Goal: Transaction & Acquisition: Book appointment/travel/reservation

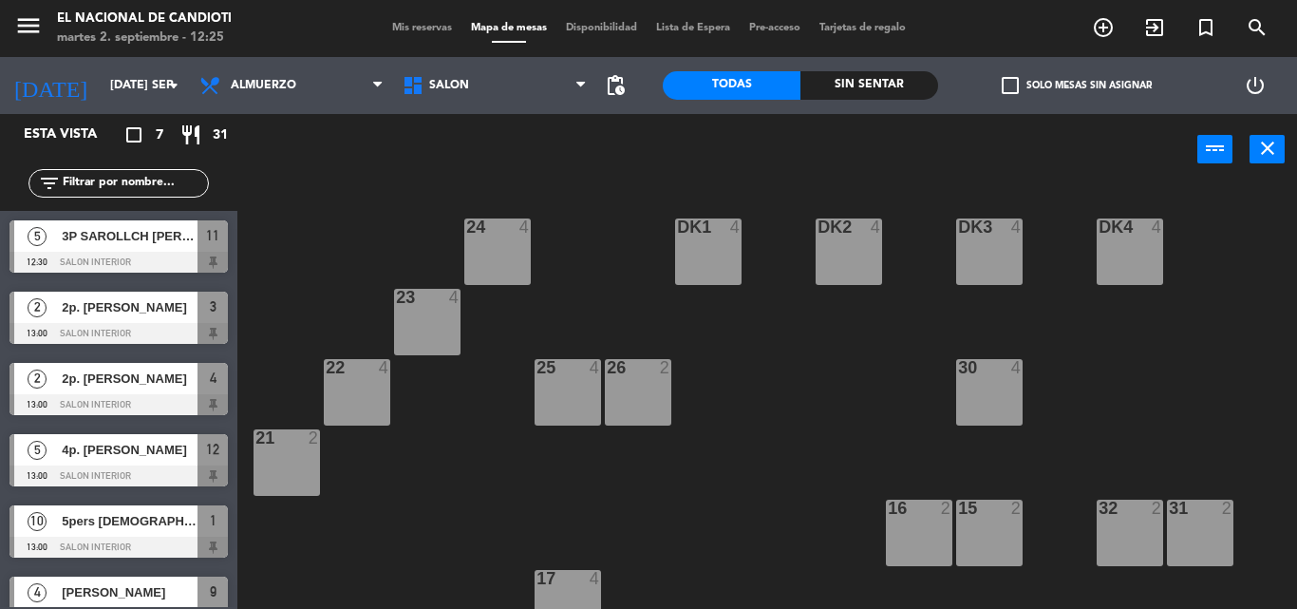
scroll to position [238, 0]
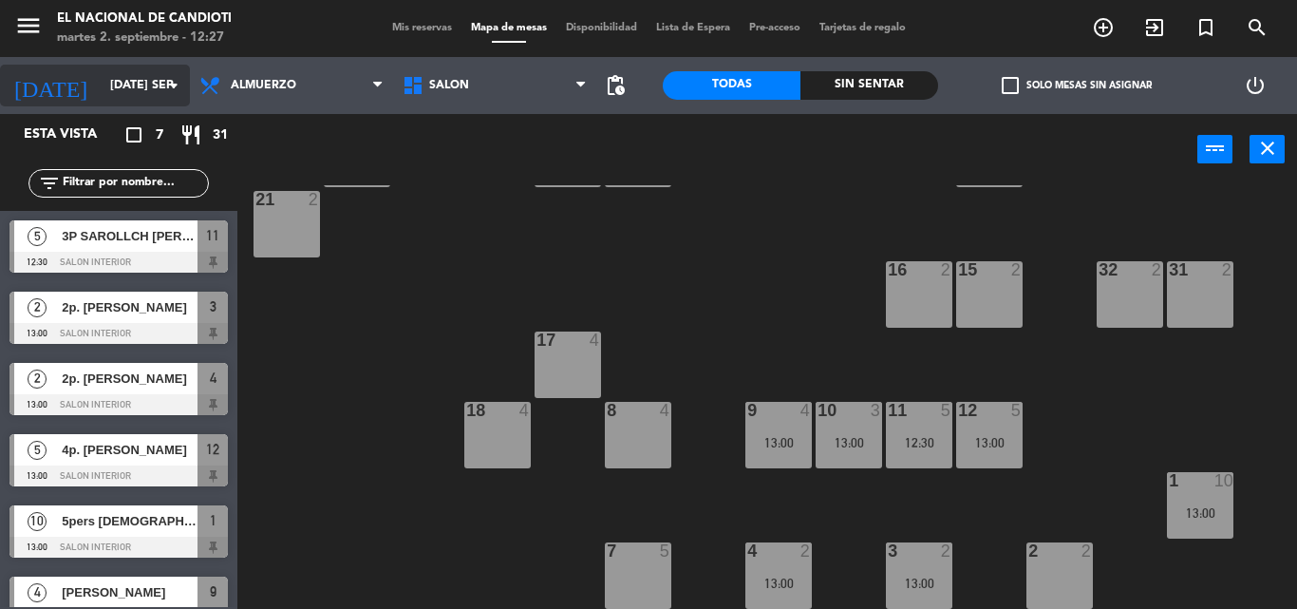
click at [163, 91] on icon "arrow_drop_down" at bounding box center [173, 85] width 23 height 23
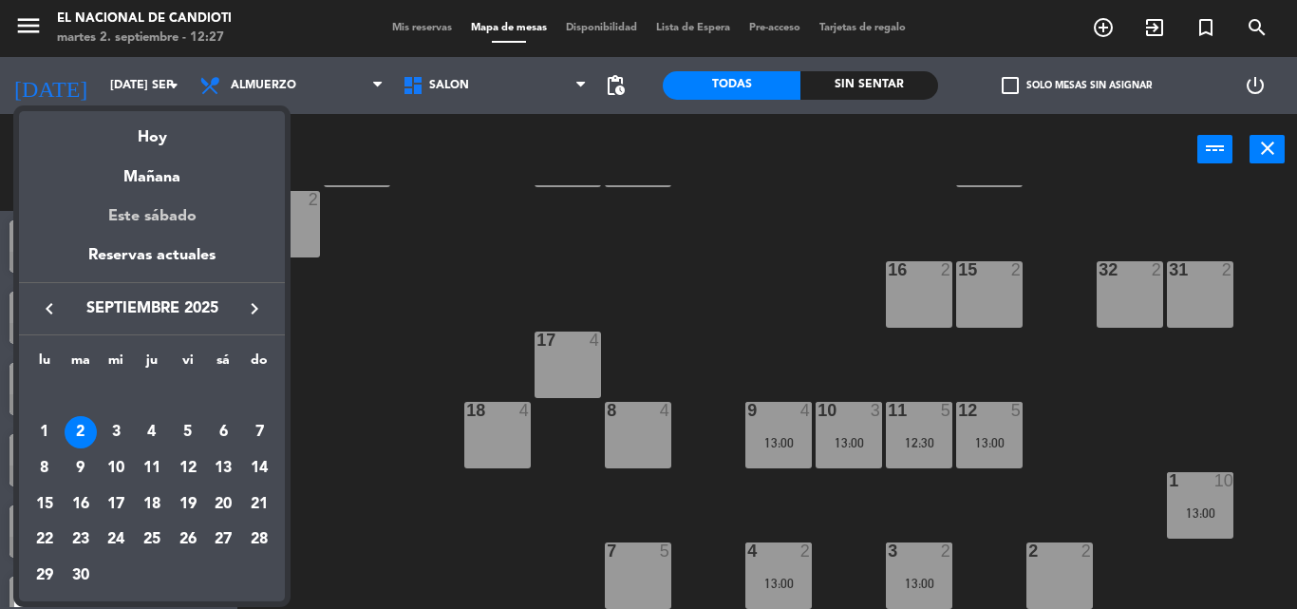
click at [178, 218] on div "Este sábado" at bounding box center [152, 216] width 266 height 53
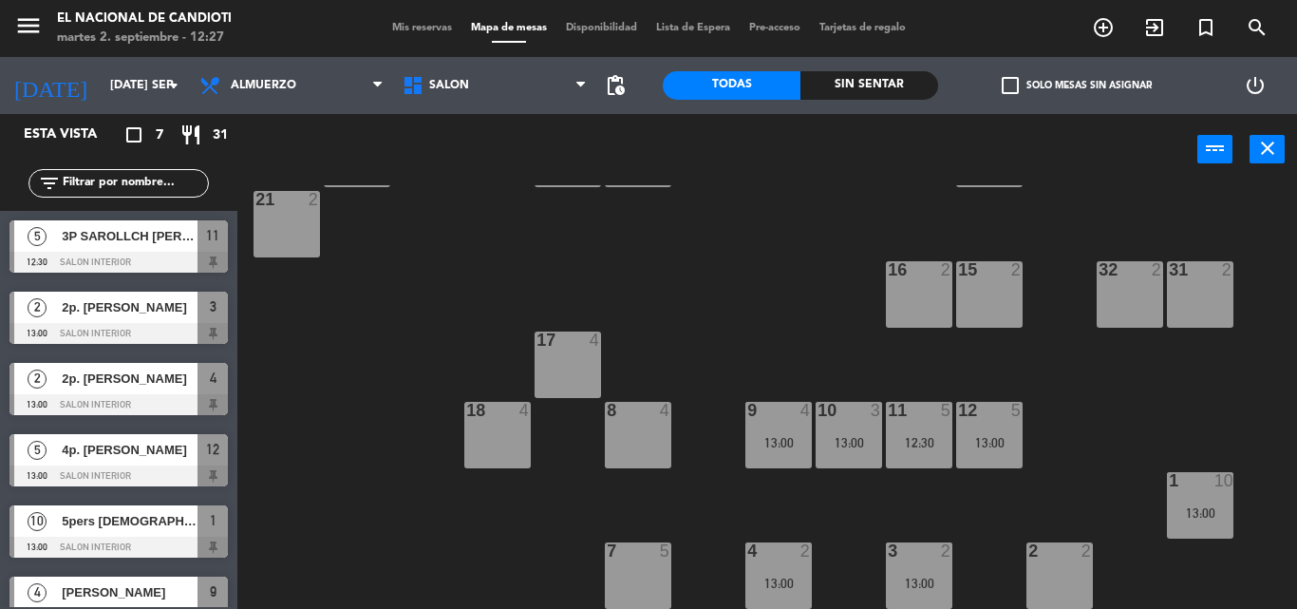
type input "sáb. [DATE]"
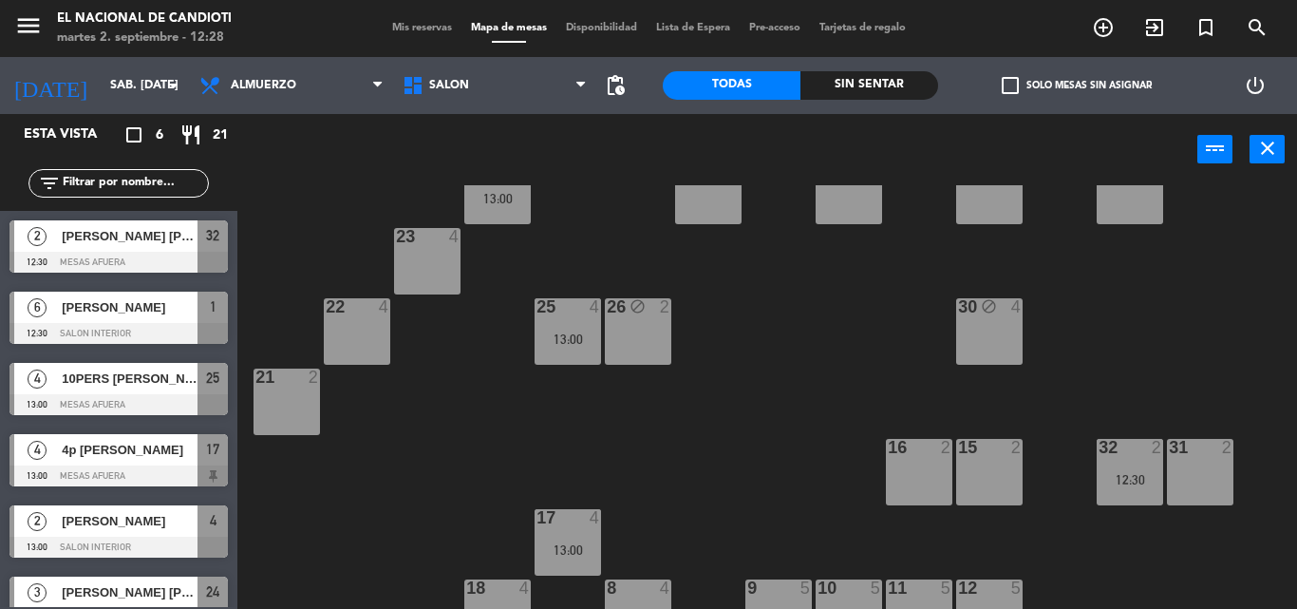
scroll to position [0, 0]
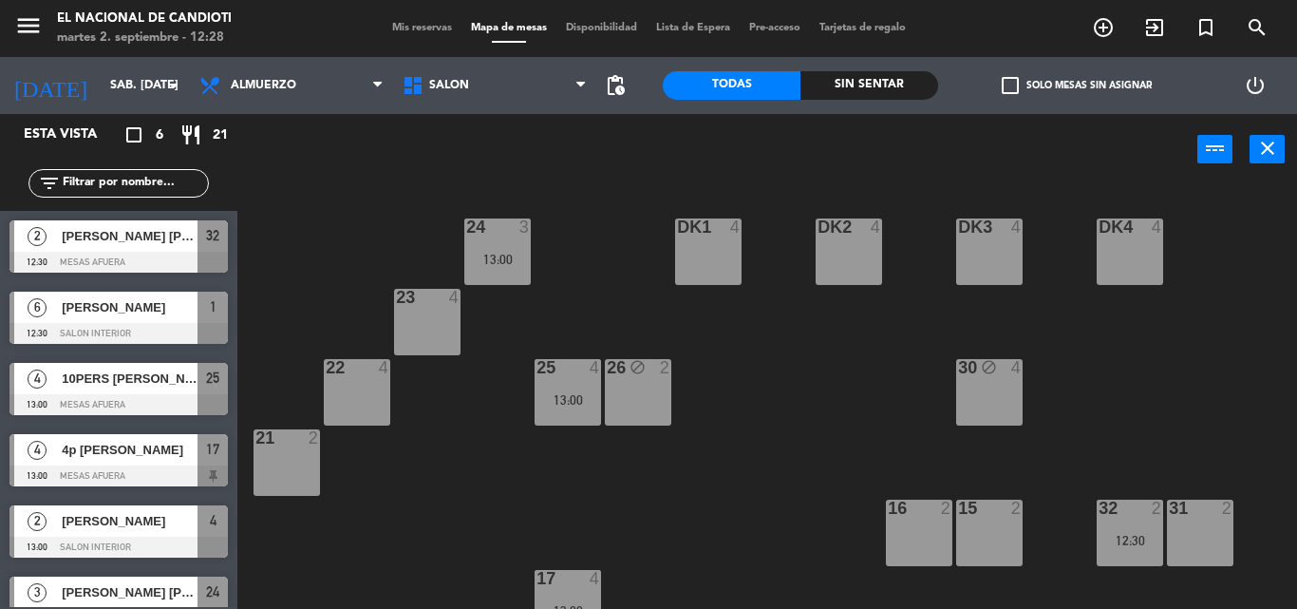
click at [1005, 393] on div "30 block 4" at bounding box center [989, 392] width 66 height 66
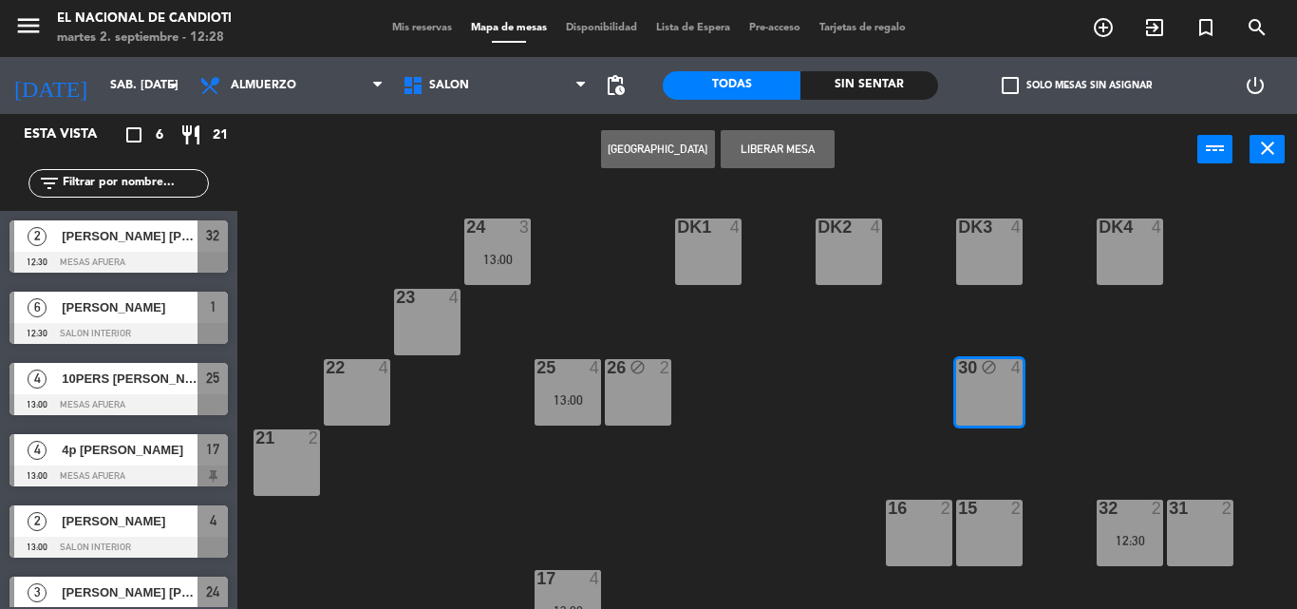
click at [686, 161] on button "[GEOGRAPHIC_DATA]" at bounding box center [658, 149] width 114 height 38
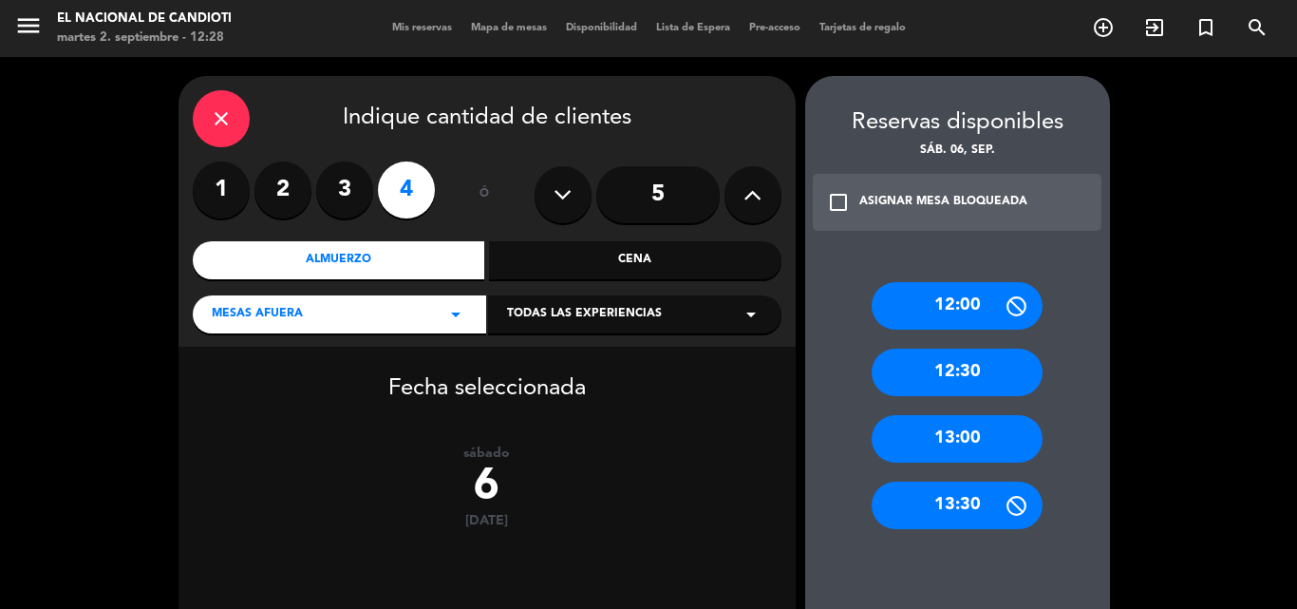
click at [960, 437] on div "13:00" at bounding box center [957, 438] width 171 height 47
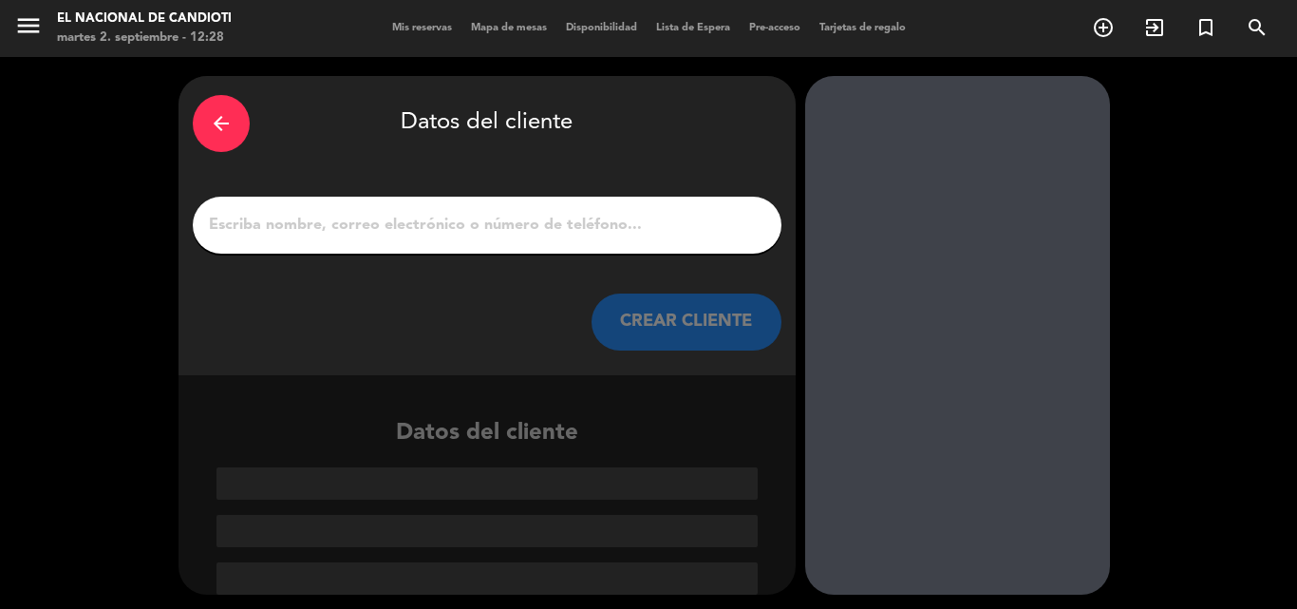
click at [341, 215] on input "1" at bounding box center [487, 225] width 560 height 27
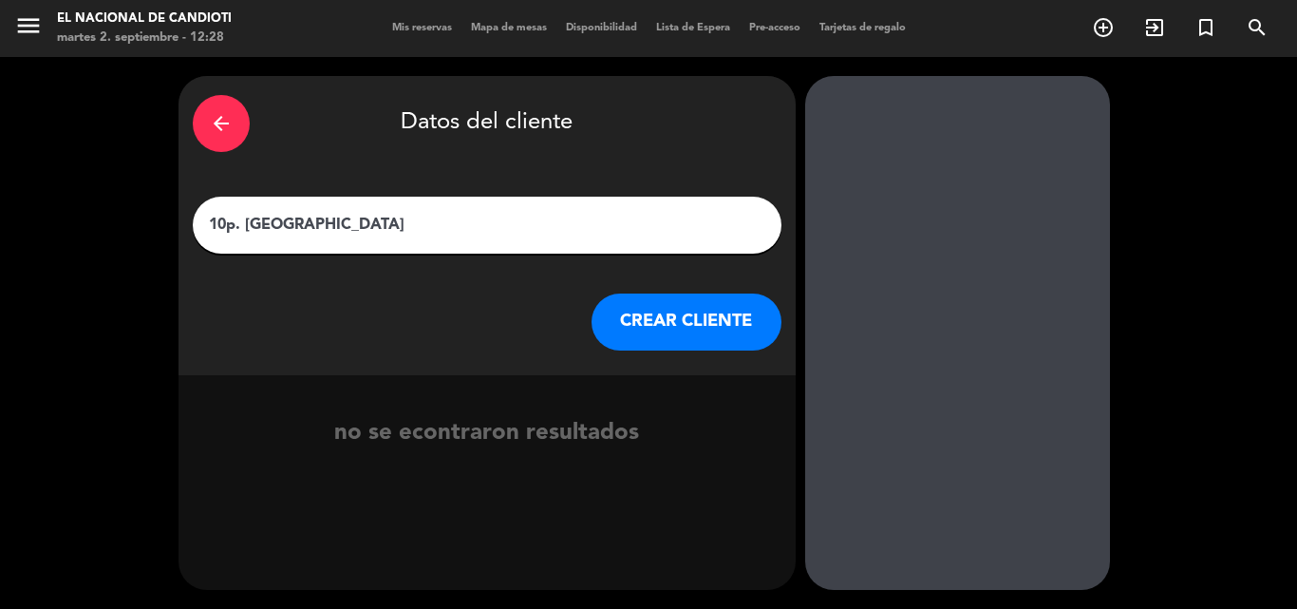
type input "10p. [GEOGRAPHIC_DATA]"
click at [689, 332] on button "CREAR CLIENTE" at bounding box center [687, 321] width 190 height 57
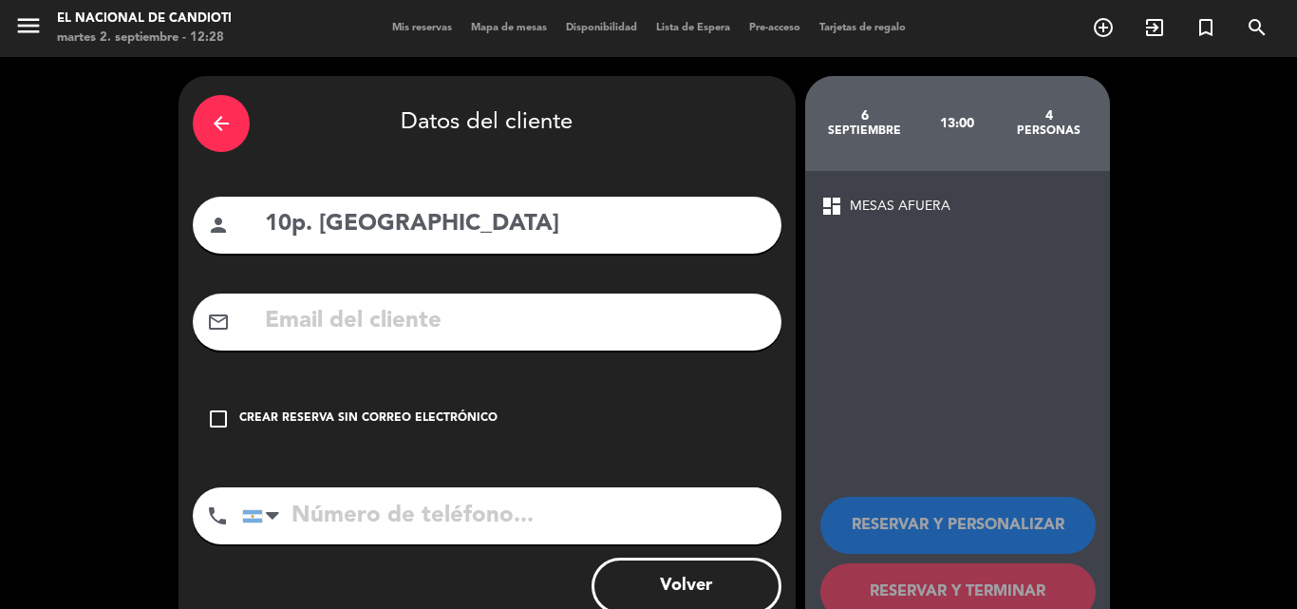
click at [392, 422] on div "Crear reserva sin correo electrónico" at bounding box center [368, 418] width 258 height 19
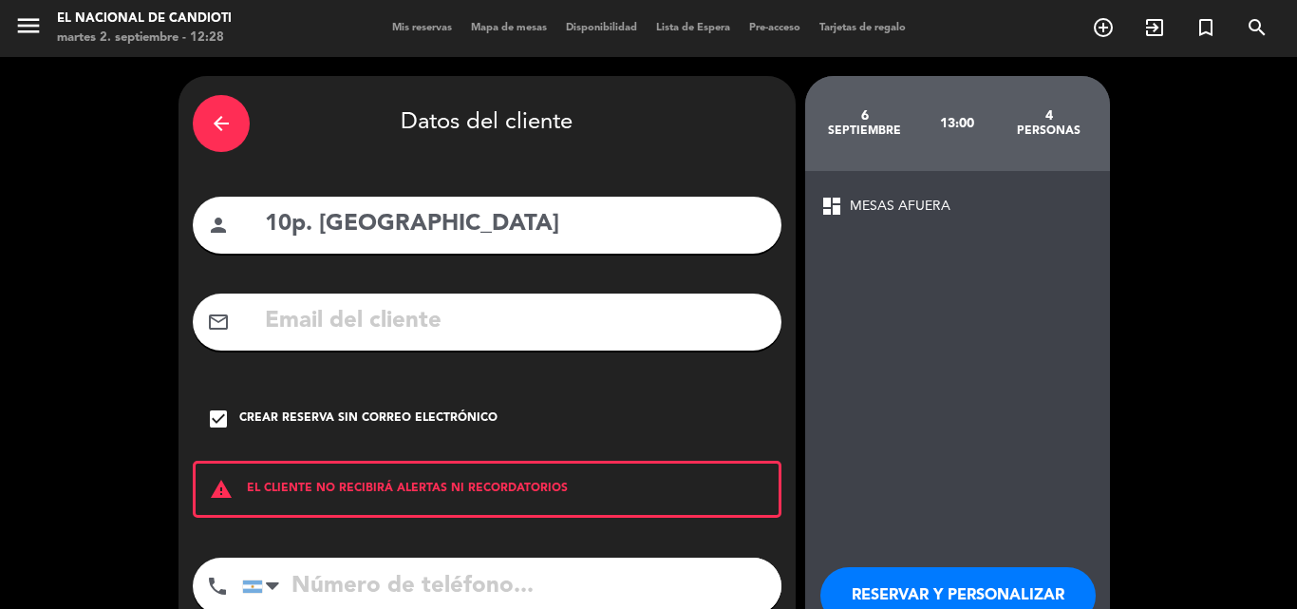
click at [411, 579] on input "tel" at bounding box center [511, 585] width 539 height 57
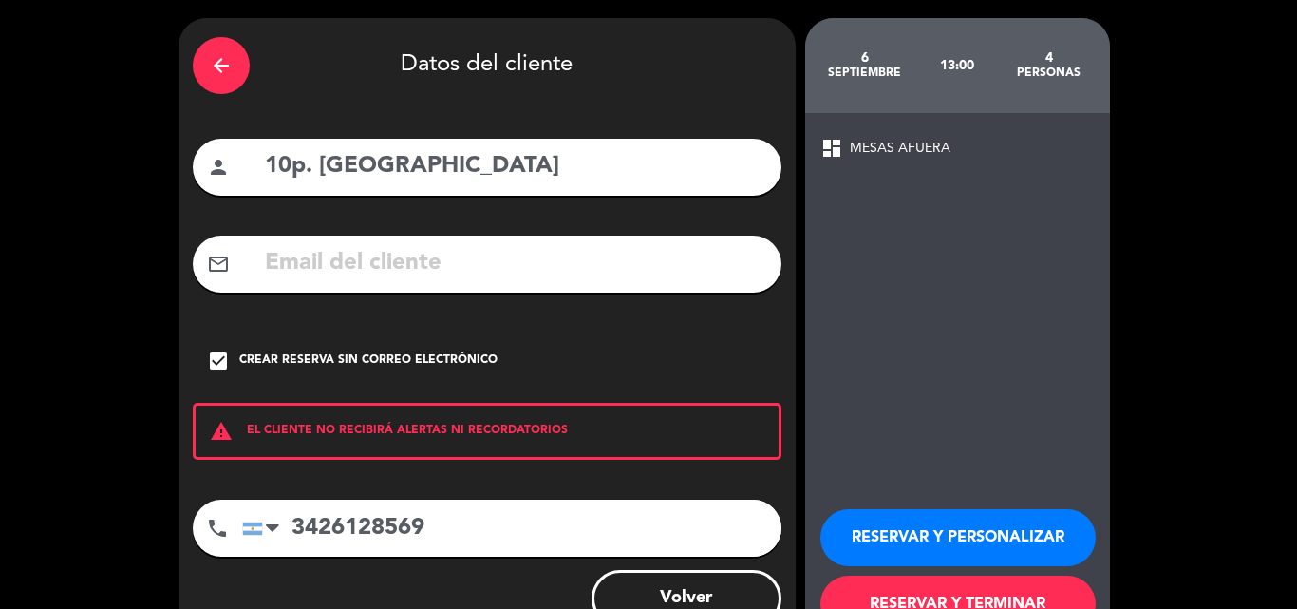
scroll to position [123, 0]
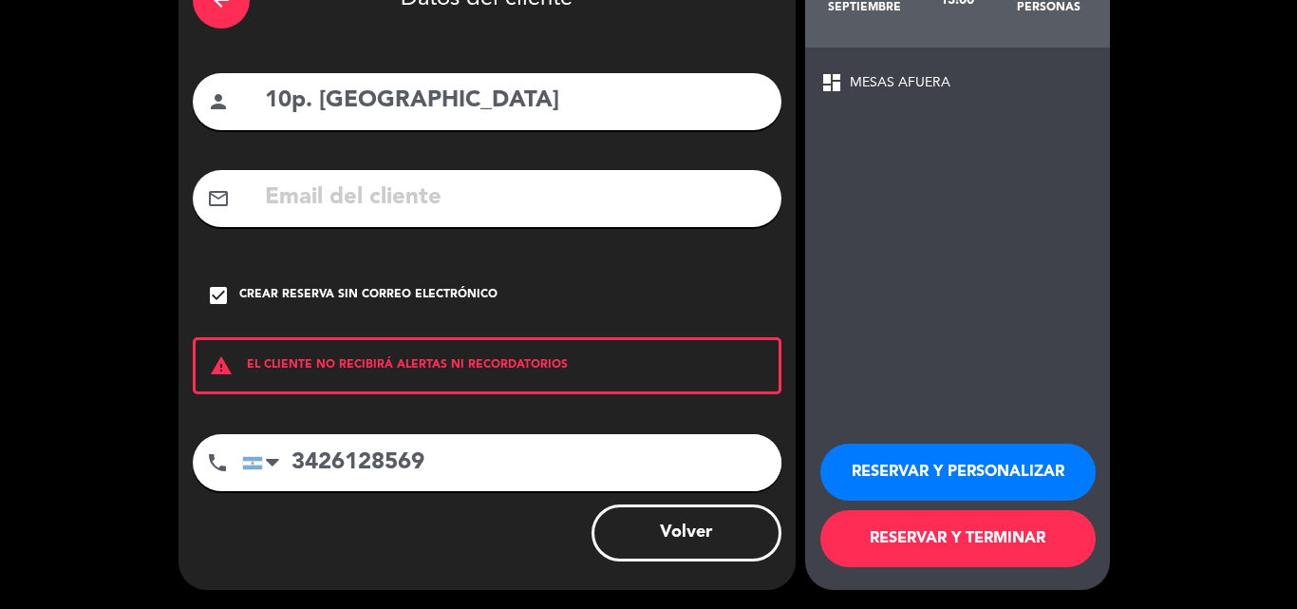
type input "3426128569"
click at [881, 537] on button "RESERVAR Y TERMINAR" at bounding box center [958, 538] width 275 height 57
